Goal: Task Accomplishment & Management: Use online tool/utility

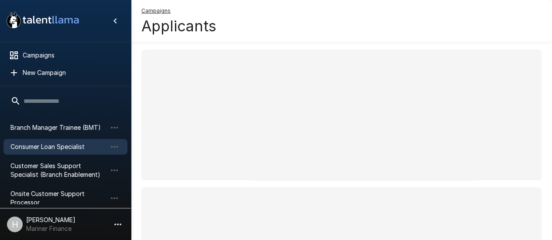
scroll to position [87, 0]
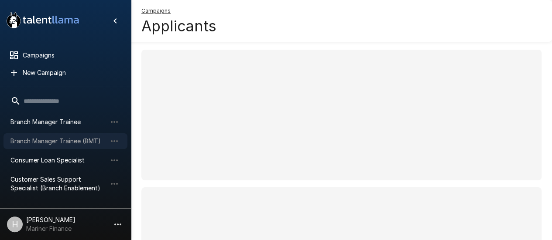
click at [59, 146] on div "Branch Manager Trainee (BMT)" at bounding box center [65, 141] width 124 height 16
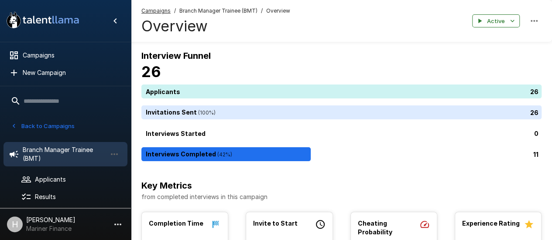
click at [254, 155] on div "11" at bounding box center [342, 154] width 403 height 14
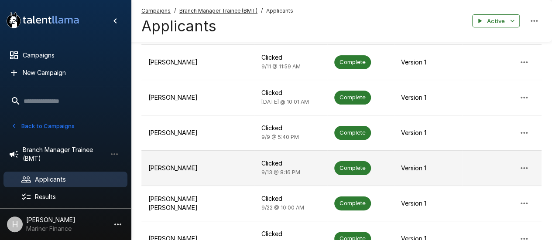
scroll to position [262, 0]
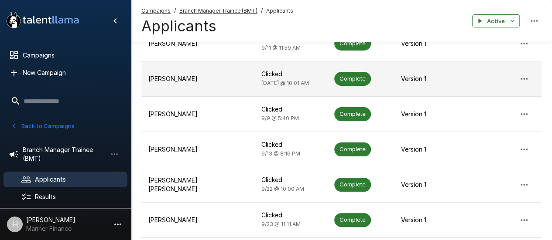
click at [200, 75] on td "[PERSON_NAME]" at bounding box center [197, 78] width 112 height 35
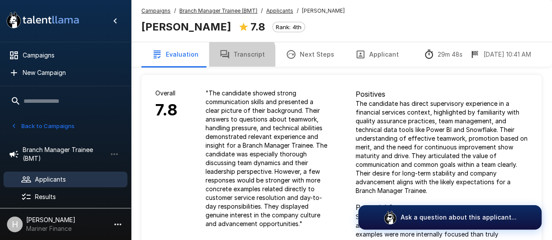
click at [233, 58] on button "Transcript" at bounding box center [242, 54] width 66 height 24
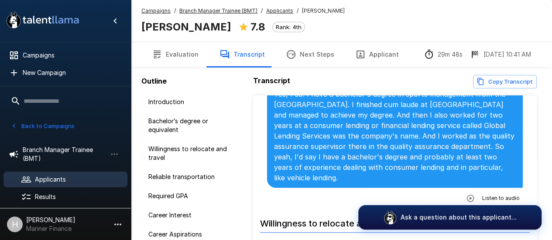
scroll to position [218, 0]
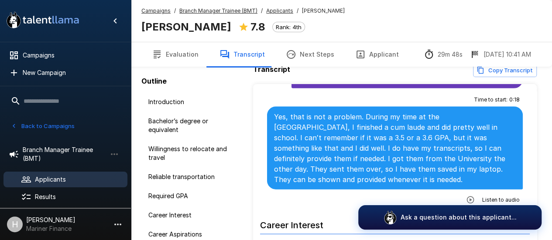
scroll to position [1003, 0]
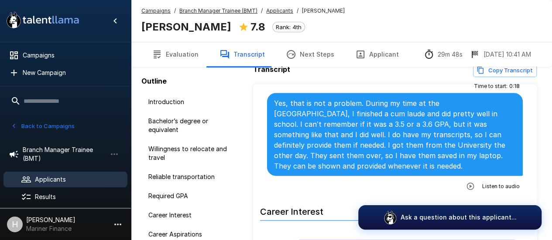
click at [466, 182] on icon "button" at bounding box center [470, 186] width 9 height 9
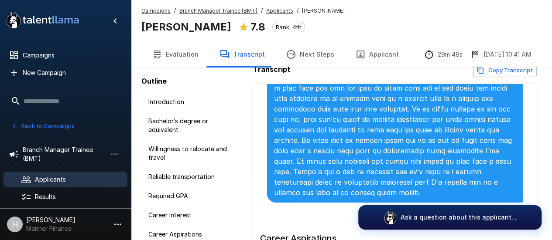
scroll to position [1352, 0]
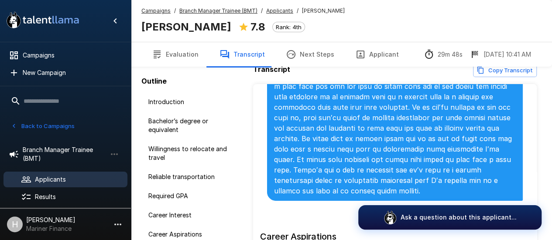
click at [466, 207] on icon "button" at bounding box center [470, 211] width 9 height 9
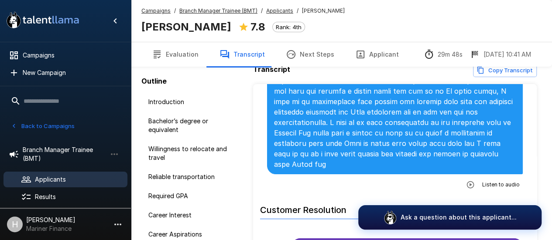
scroll to position [1700, 0]
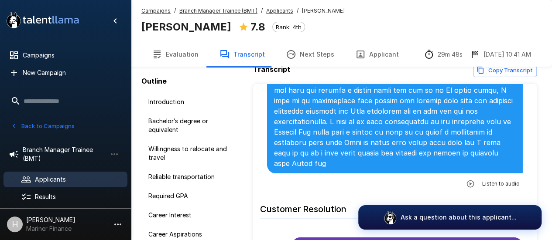
click at [466, 180] on icon "button" at bounding box center [470, 184] width 9 height 9
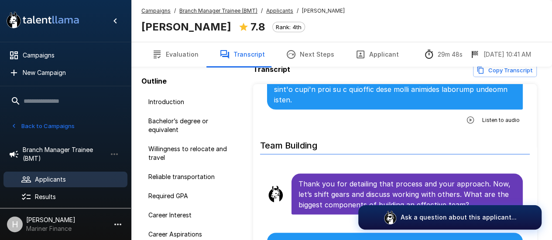
scroll to position [2442, 0]
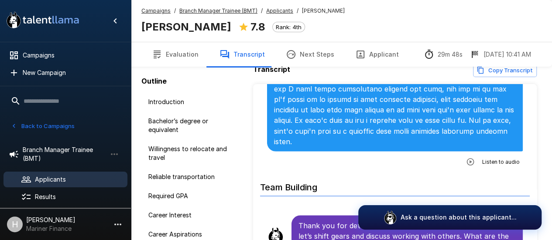
click at [466, 157] on icon "button" at bounding box center [470, 161] width 9 height 9
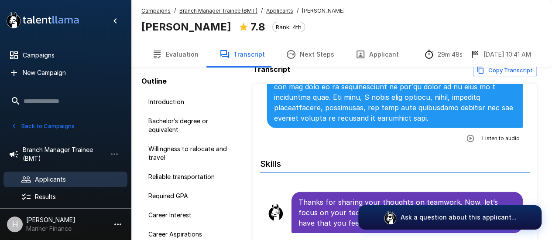
scroll to position [2955, 0]
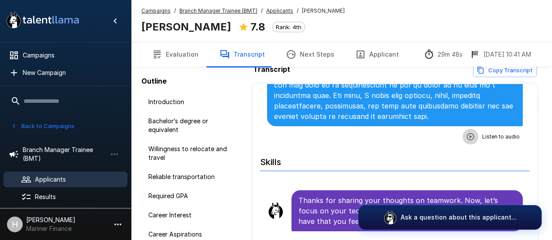
click at [467, 133] on icon "button" at bounding box center [470, 137] width 9 height 9
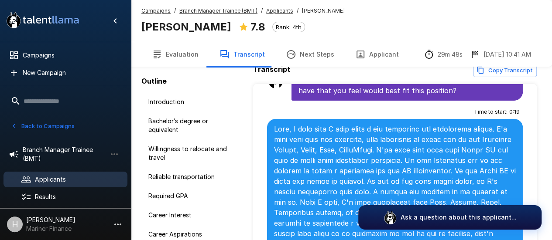
scroll to position [3260, 0]
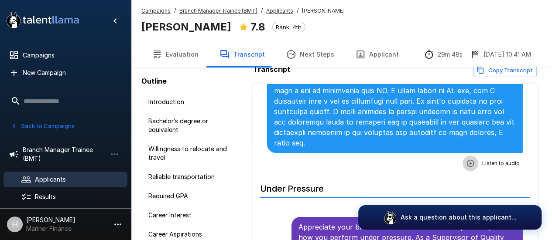
click at [466, 159] on icon "button" at bounding box center [470, 163] width 9 height 9
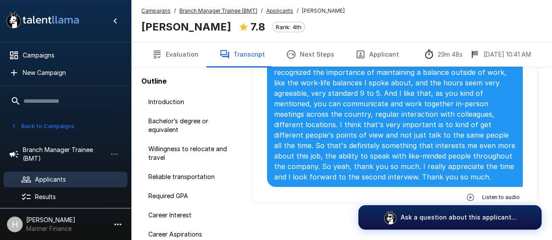
scroll to position [67, 0]
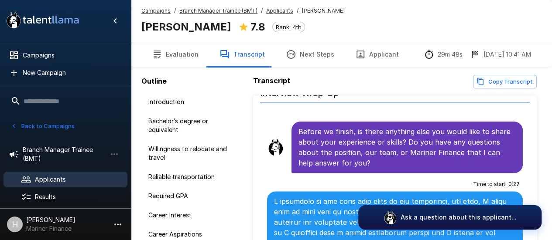
scroll to position [3795, 0]
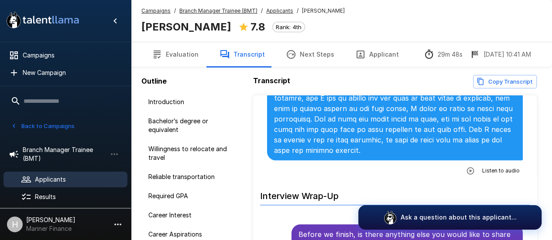
click at [462, 163] on button "button" at bounding box center [470, 171] width 16 height 16
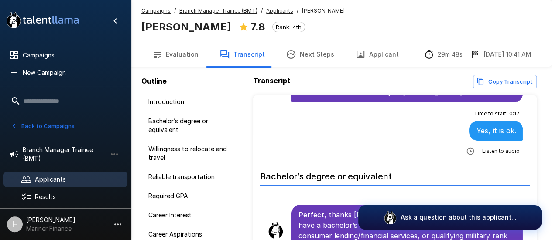
scroll to position [0, 0]
